Goal: Transaction & Acquisition: Book appointment/travel/reservation

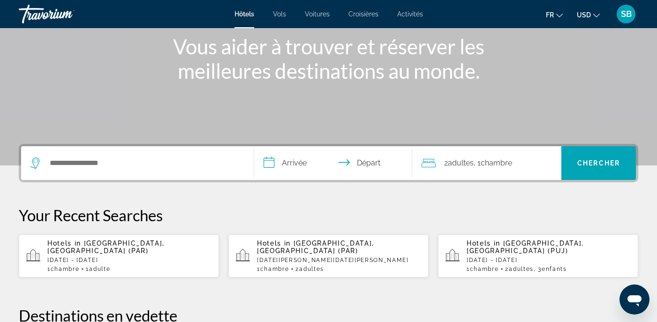
scroll to position [122, 0]
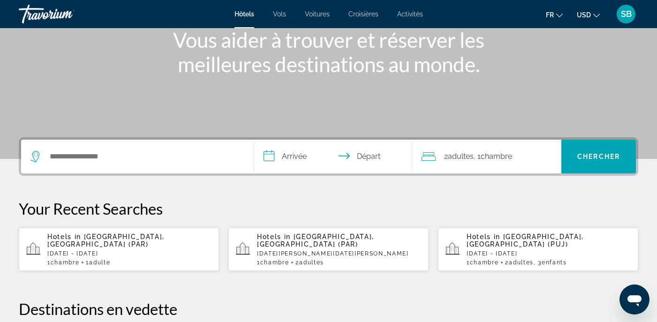
click at [109, 259] on span "Adulte" at bounding box center [99, 262] width 21 height 7
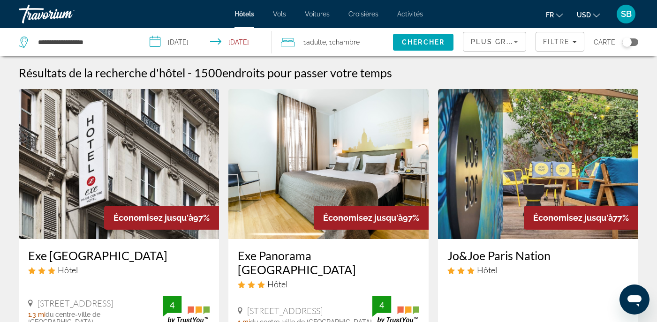
click at [596, 14] on icon "Change currency" at bounding box center [597, 15] width 7 height 7
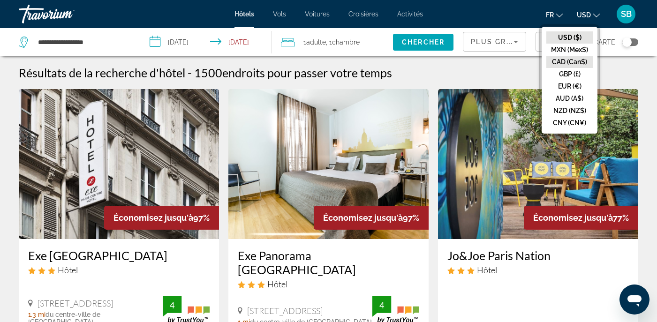
click at [564, 58] on button "CAD (Can$)" at bounding box center [570, 62] width 46 height 12
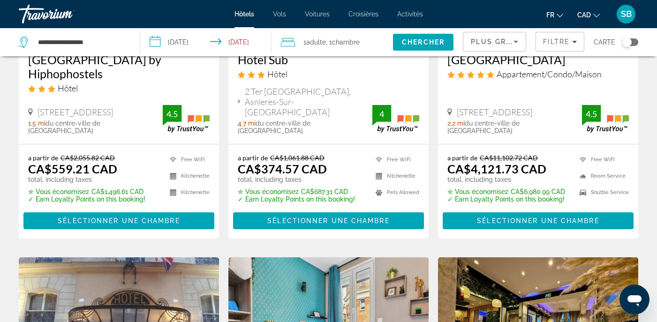
scroll to position [491, 0]
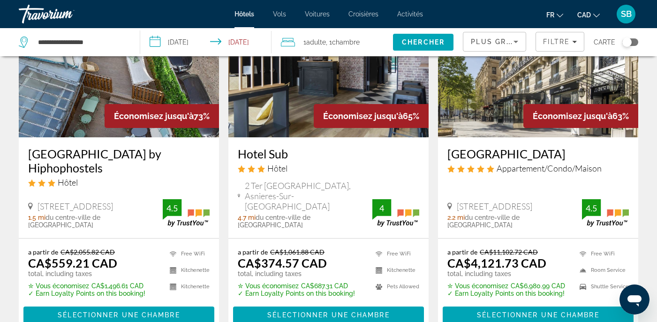
click at [519, 39] on icon "Sort by" at bounding box center [515, 41] width 11 height 11
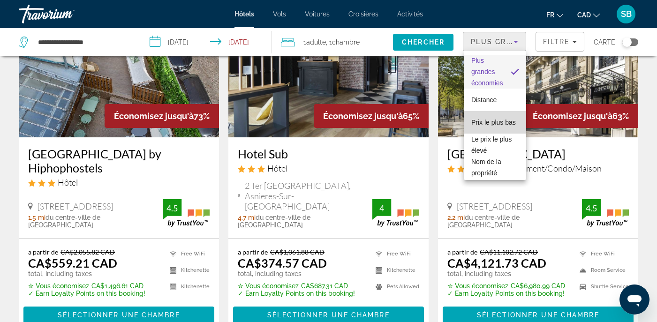
click at [489, 126] on span "Prix le plus bas" at bounding box center [494, 123] width 45 height 8
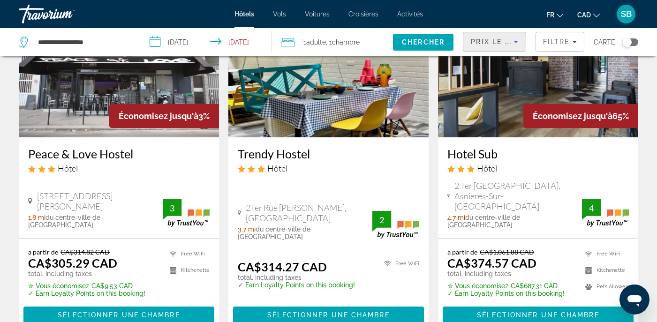
scroll to position [102, 0]
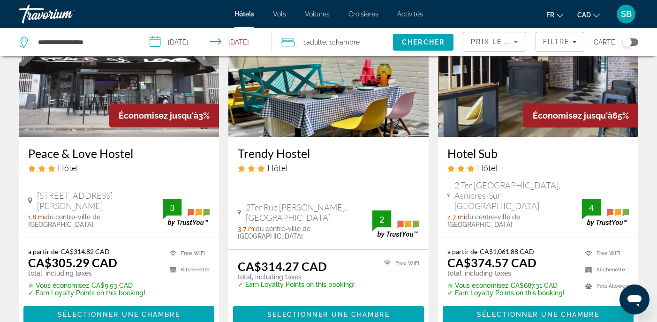
click at [470, 153] on h3 "Hotel Sub" at bounding box center [539, 153] width 182 height 14
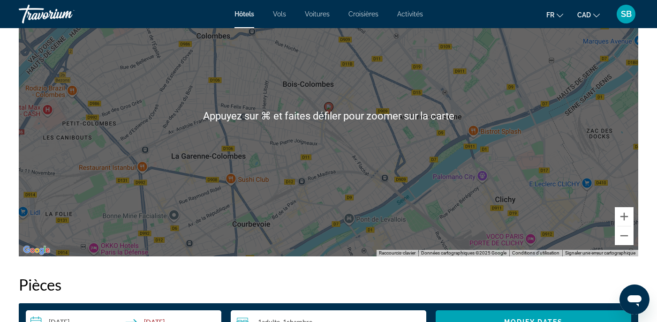
scroll to position [969, 0]
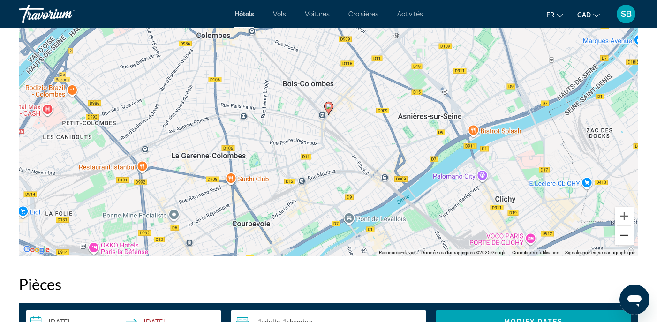
click at [624, 239] on button "Zoom arrière" at bounding box center [624, 235] width 19 height 19
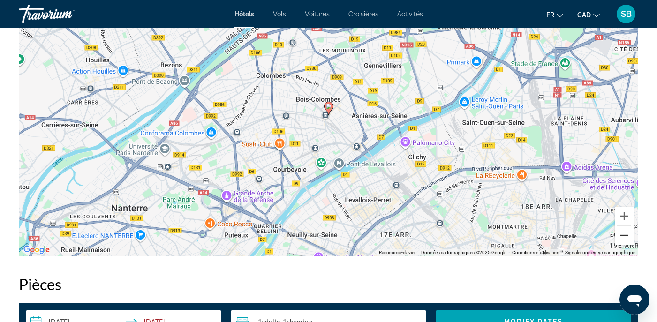
click at [624, 239] on button "Zoom arrière" at bounding box center [624, 235] width 19 height 19
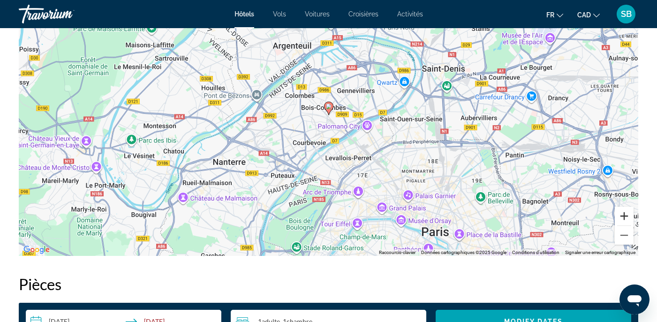
click at [621, 214] on button "Zoom avant" at bounding box center [624, 216] width 19 height 19
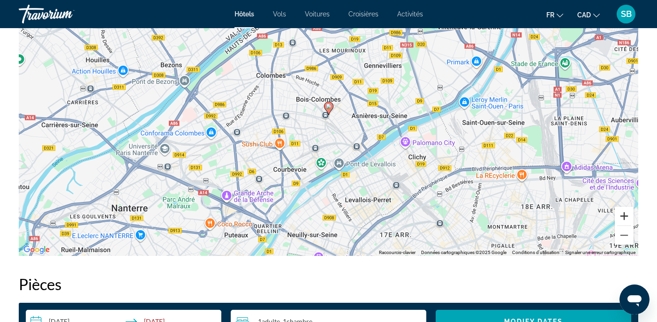
click at [621, 214] on button "Zoom avant" at bounding box center [624, 216] width 19 height 19
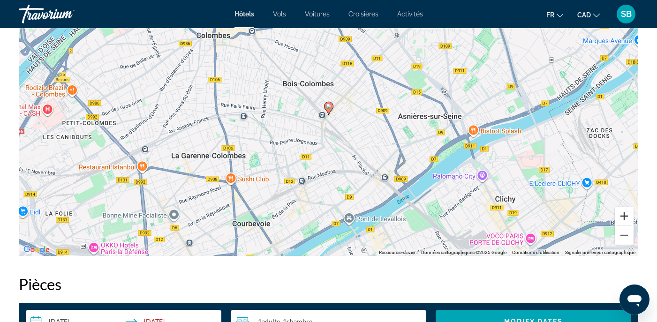
click at [621, 214] on button "Zoom avant" at bounding box center [624, 216] width 19 height 19
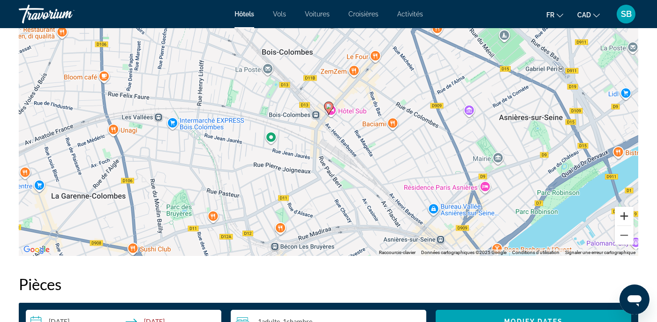
click at [621, 214] on button "Zoom avant" at bounding box center [624, 216] width 19 height 19
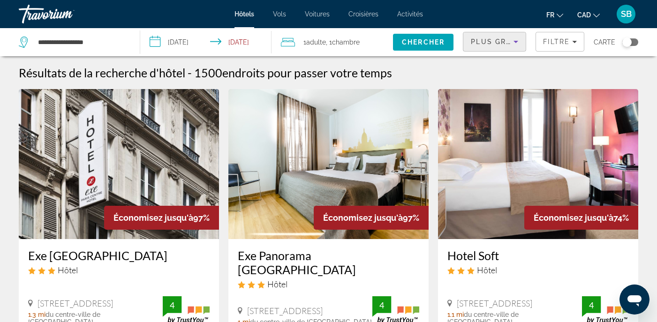
click at [515, 43] on icon "Sort by" at bounding box center [515, 41] width 11 height 11
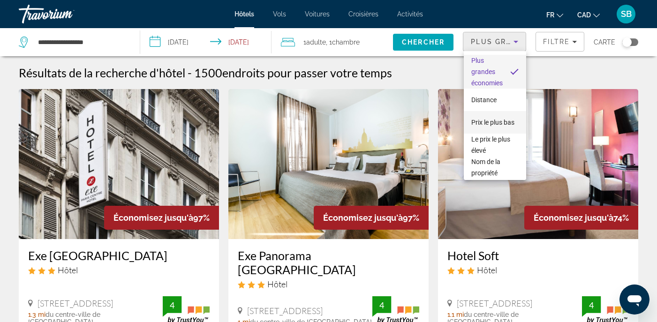
click at [492, 126] on span "Prix le plus bas" at bounding box center [493, 122] width 43 height 11
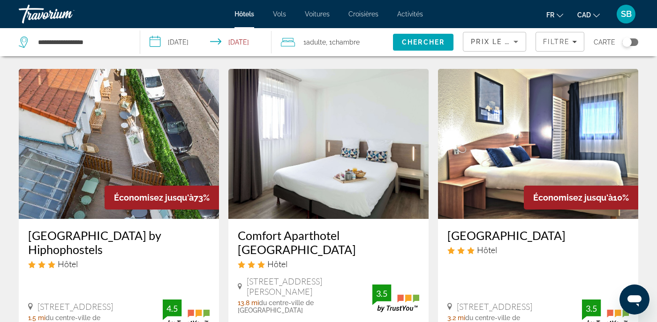
scroll to position [736, 0]
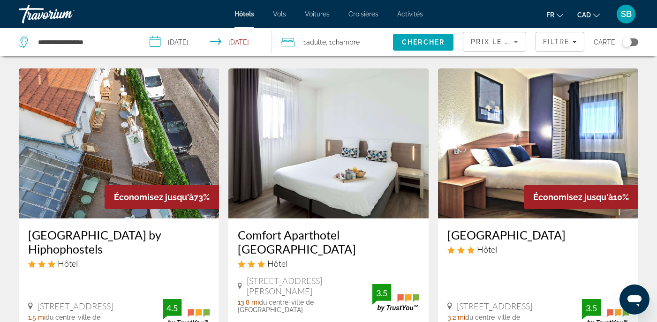
click at [518, 228] on h3 "[GEOGRAPHIC_DATA]" at bounding box center [539, 235] width 182 height 14
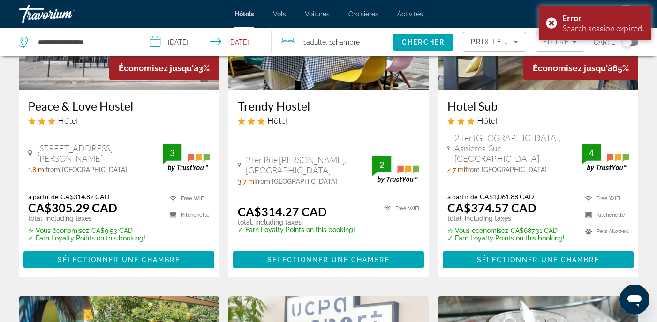
scroll to position [152, 0]
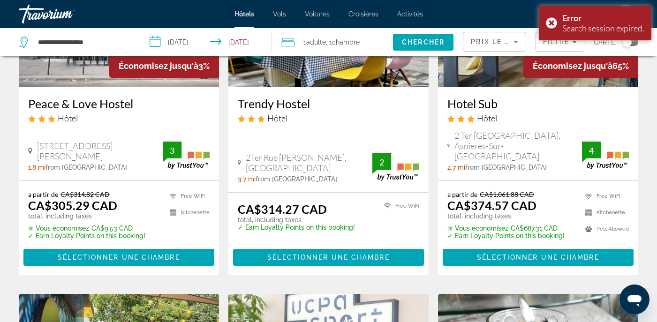
click at [275, 103] on h3 "Trendy Hostel" at bounding box center [329, 104] width 182 height 14
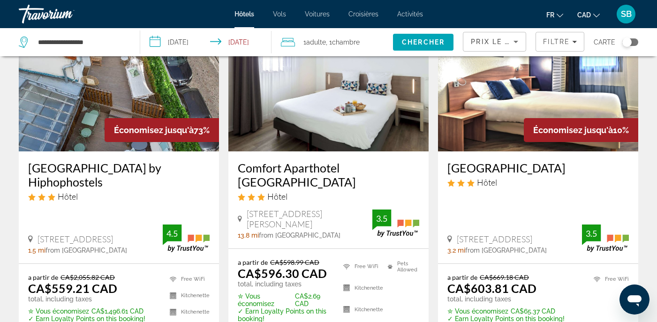
scroll to position [797, 0]
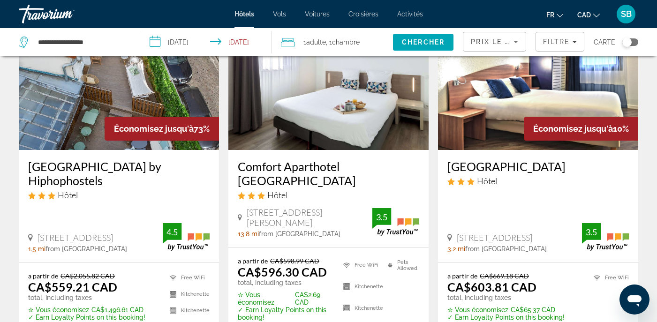
click at [116, 160] on h3 "[GEOGRAPHIC_DATA] by Hiphophostels" at bounding box center [119, 174] width 182 height 28
